Goal: Task Accomplishment & Management: Manage account settings

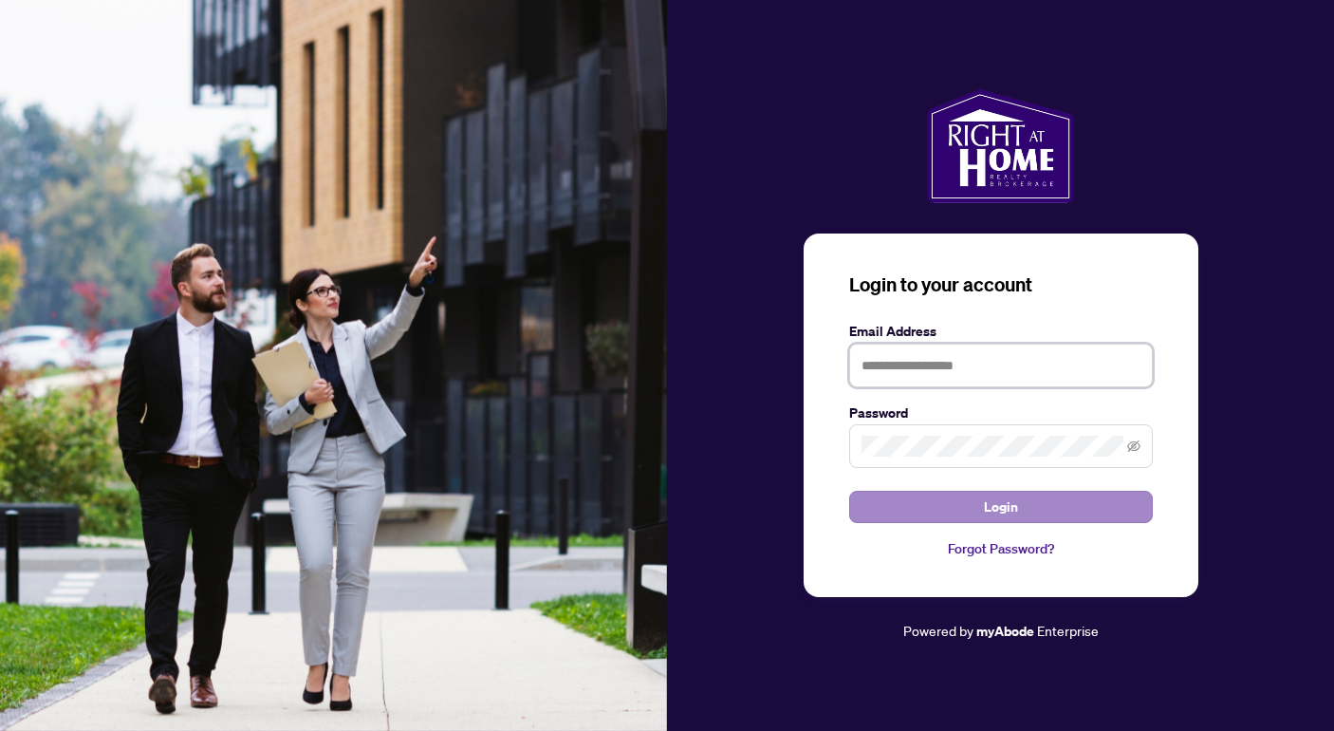
type input "**********"
click at [1019, 500] on button "Login" at bounding box center [1001, 507] width 304 height 32
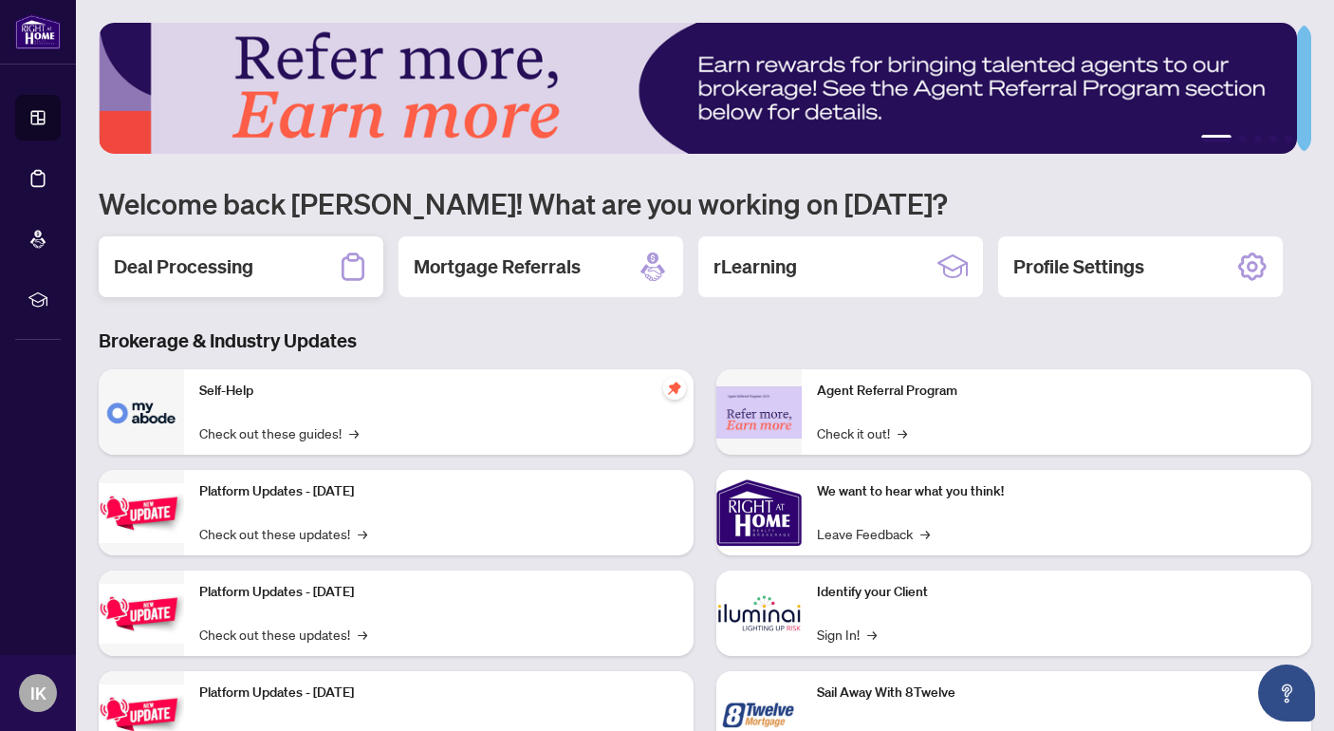
click at [252, 267] on h2 "Deal Processing" at bounding box center [184, 266] width 140 height 27
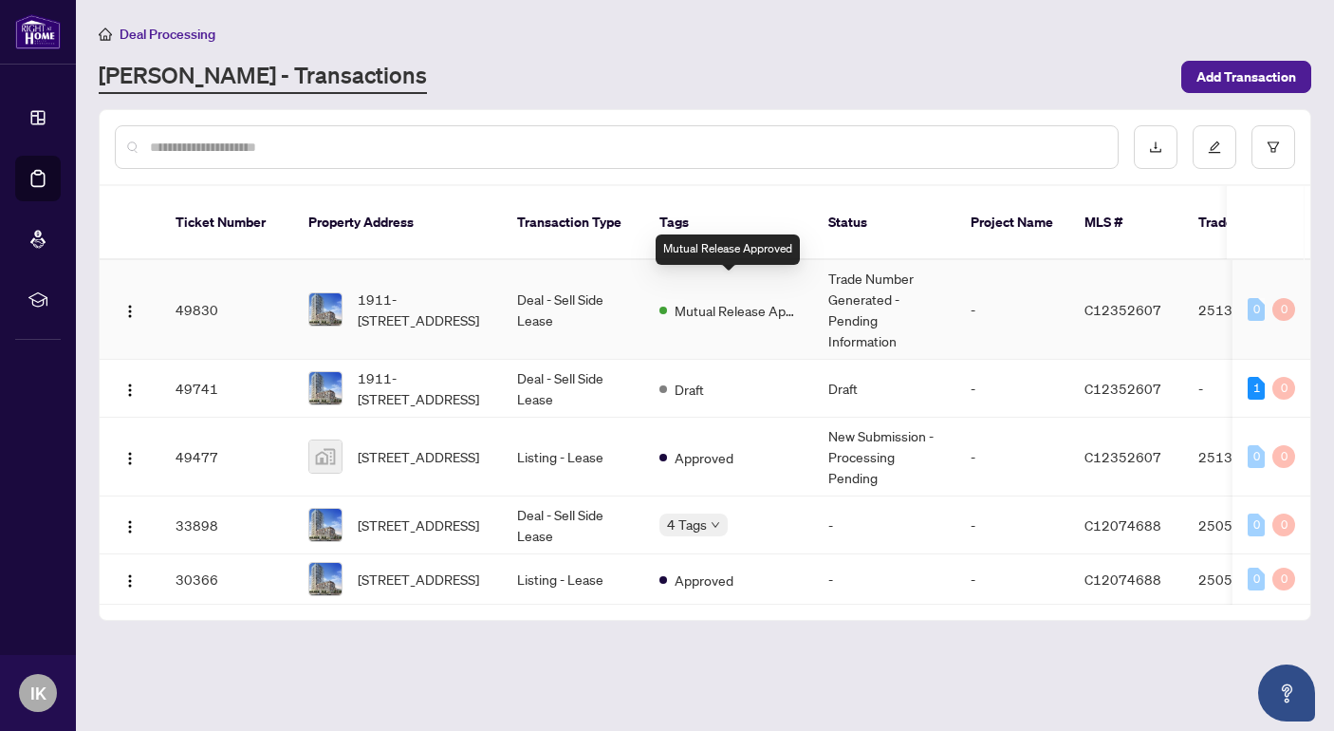
click at [690, 300] on span "Mutual Release Approved" at bounding box center [736, 310] width 123 height 21
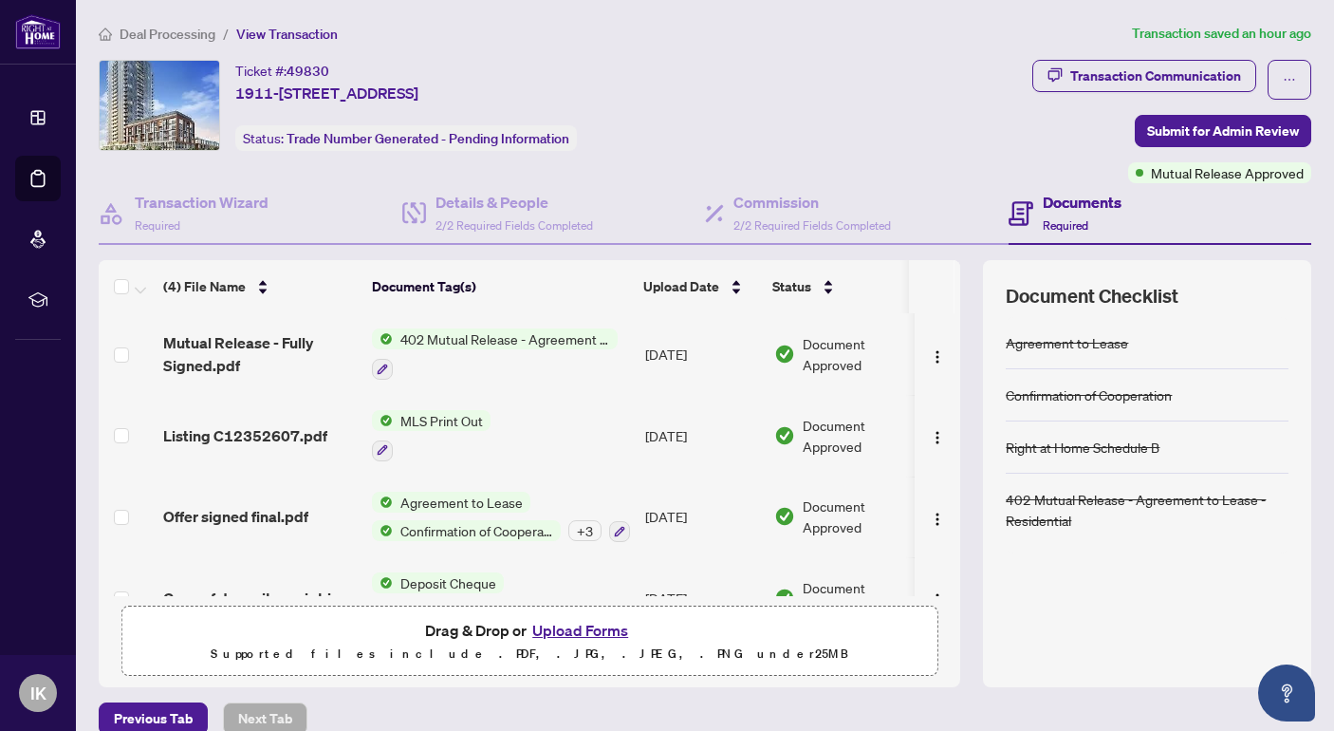
click at [949, 567] on div "(4) File Name Document Tag(s) Upload Date Status Mutual Release - Fully Signed.…" at bounding box center [705, 473] width 1213 height 427
click at [293, 31] on span "View Transaction" at bounding box center [287, 34] width 102 height 17
click at [1048, 214] on div "Documents Required" at bounding box center [1082, 213] width 79 height 45
click at [1050, 194] on h4 "Documents" at bounding box center [1082, 202] width 79 height 23
click at [1043, 198] on h4 "Documents" at bounding box center [1082, 202] width 79 height 23
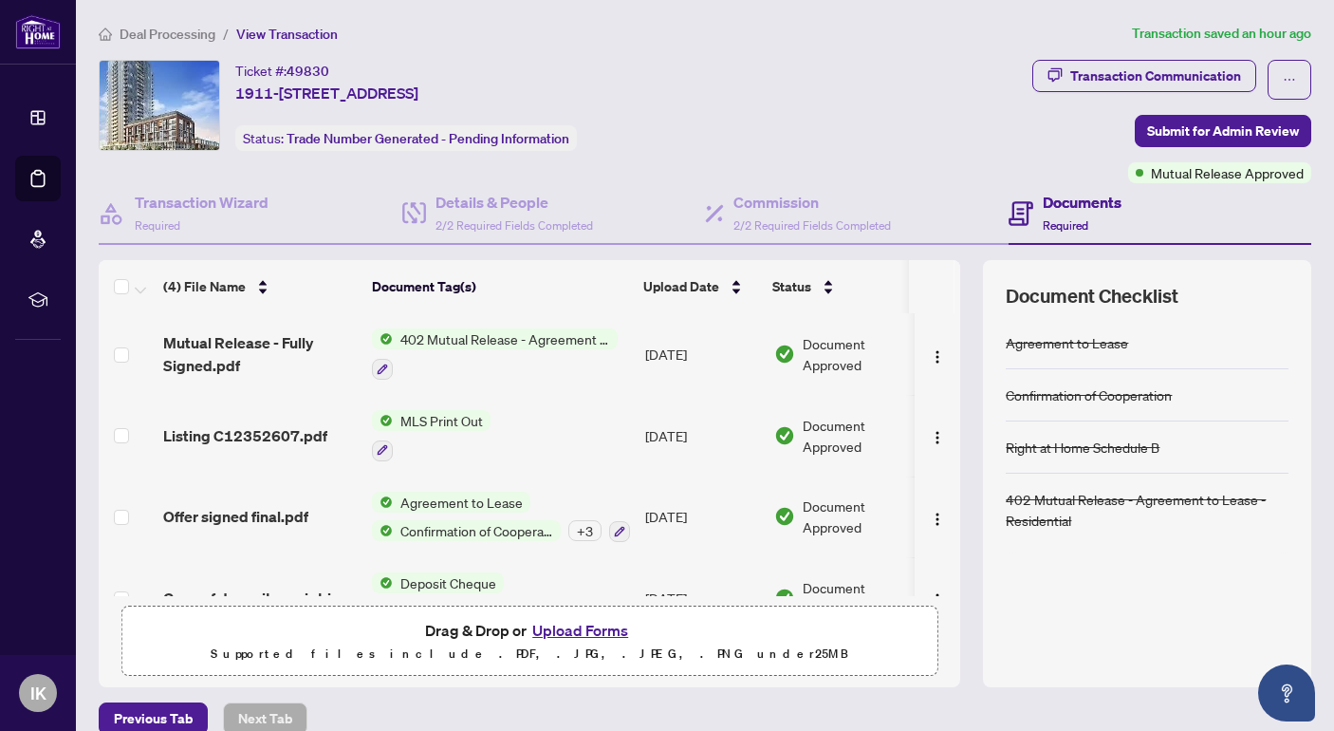
click at [1010, 210] on icon at bounding box center [1021, 213] width 25 height 25
click at [1047, 220] on span "Required" at bounding box center [1066, 225] width 46 height 14
click at [482, 330] on span "402 Mutual Release - Agreement to Lease - Residential" at bounding box center [505, 338] width 225 height 21
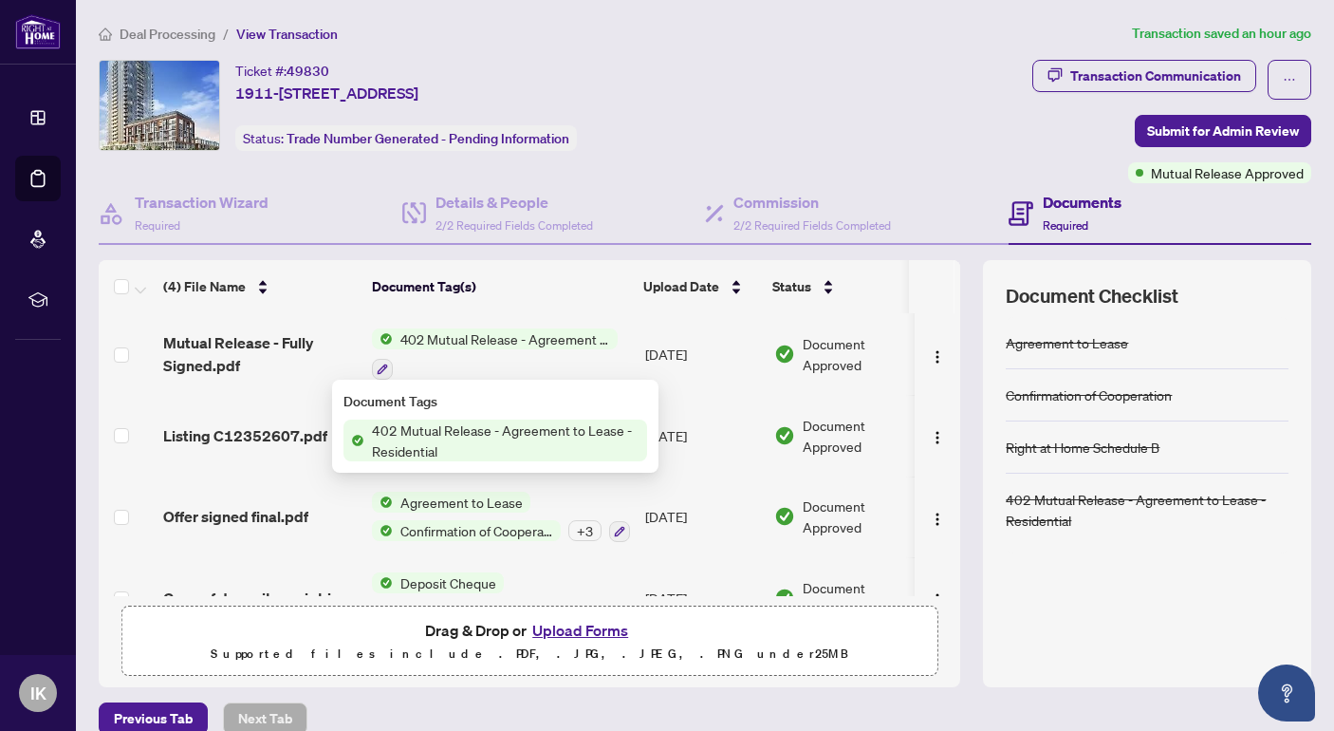
click at [524, 432] on span "402 Mutual Release - Agreement to Lease - Residential" at bounding box center [505, 440] width 283 height 42
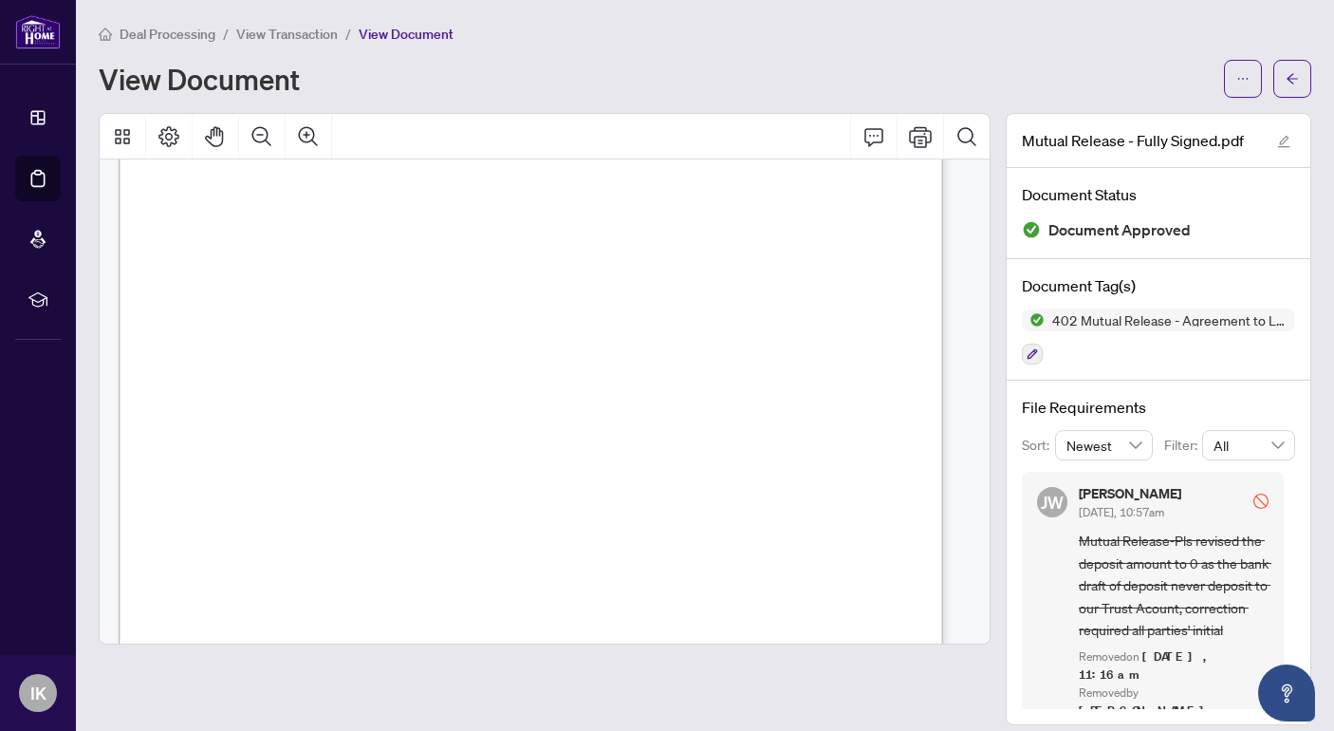
scroll to position [285, 0]
click at [163, 28] on span "Deal Processing" at bounding box center [168, 34] width 96 height 17
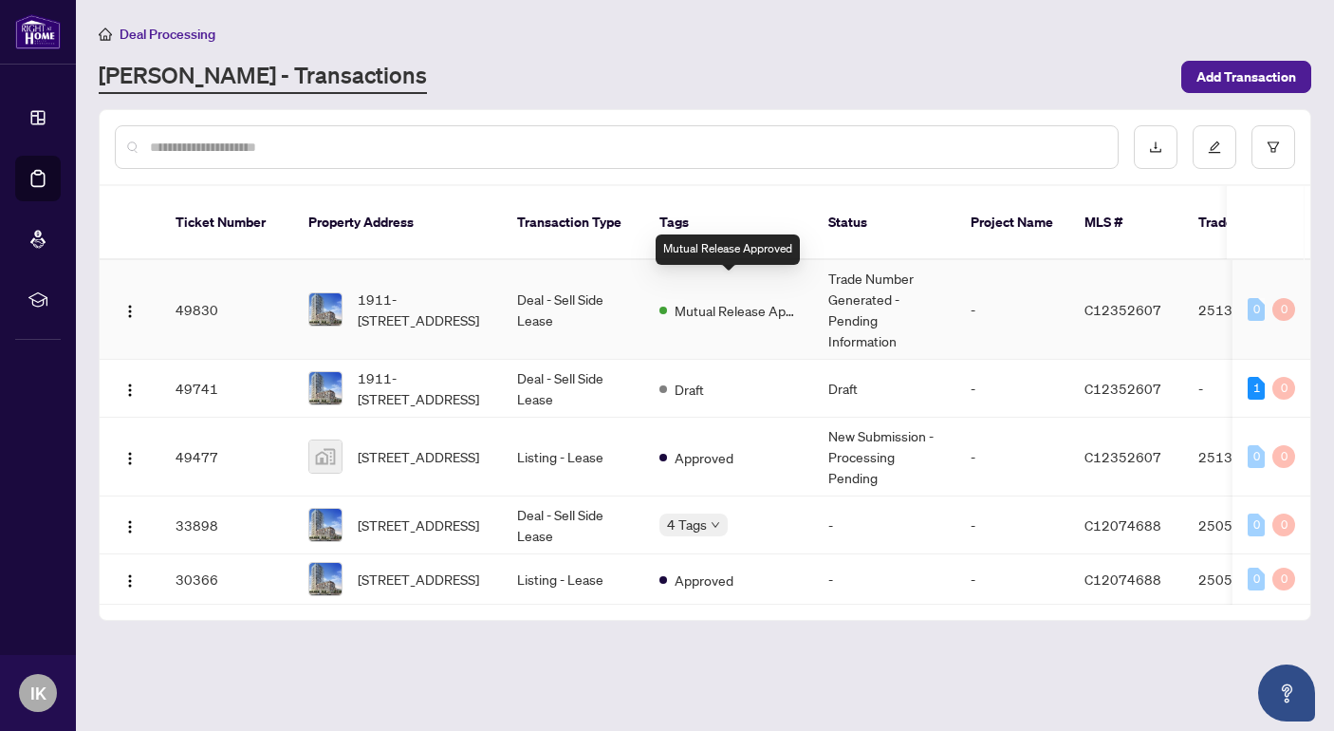
click at [715, 300] on span "Mutual Release Approved" at bounding box center [736, 310] width 123 height 21
